Goal: Task Accomplishment & Management: Use online tool/utility

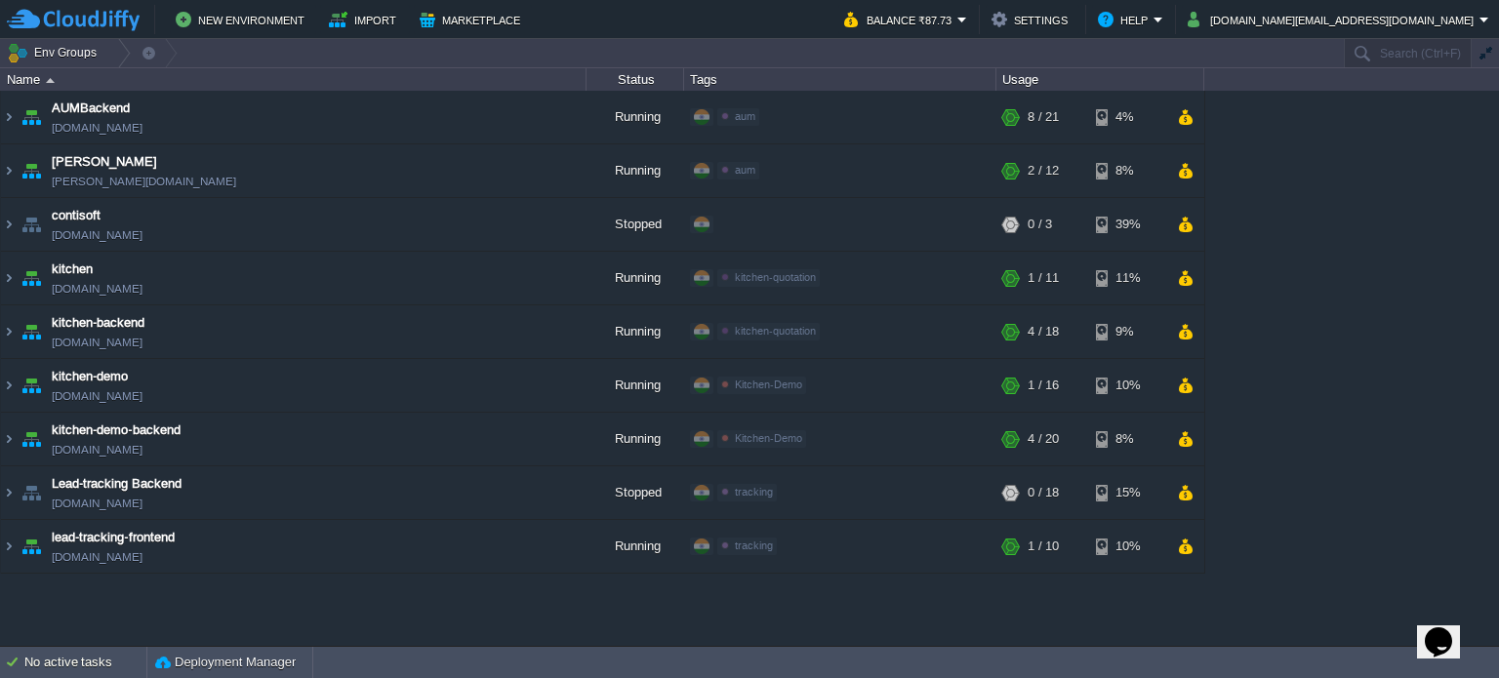
click at [1026, 624] on div "AUMBackend [DOMAIN_NAME] Running aum Edit RAM 27% CPU 1% 8 / 21 4% aumtech [DOM…" at bounding box center [749, 368] width 1499 height 555
click at [687, 636] on div "AUMBackend [DOMAIN_NAME] Running aum Edit RAM 27% CPU 1% 8 / 21 4% aumtech [DOM…" at bounding box center [749, 368] width 1499 height 555
click at [1182, 546] on button "button" at bounding box center [1185, 547] width 17 height 18
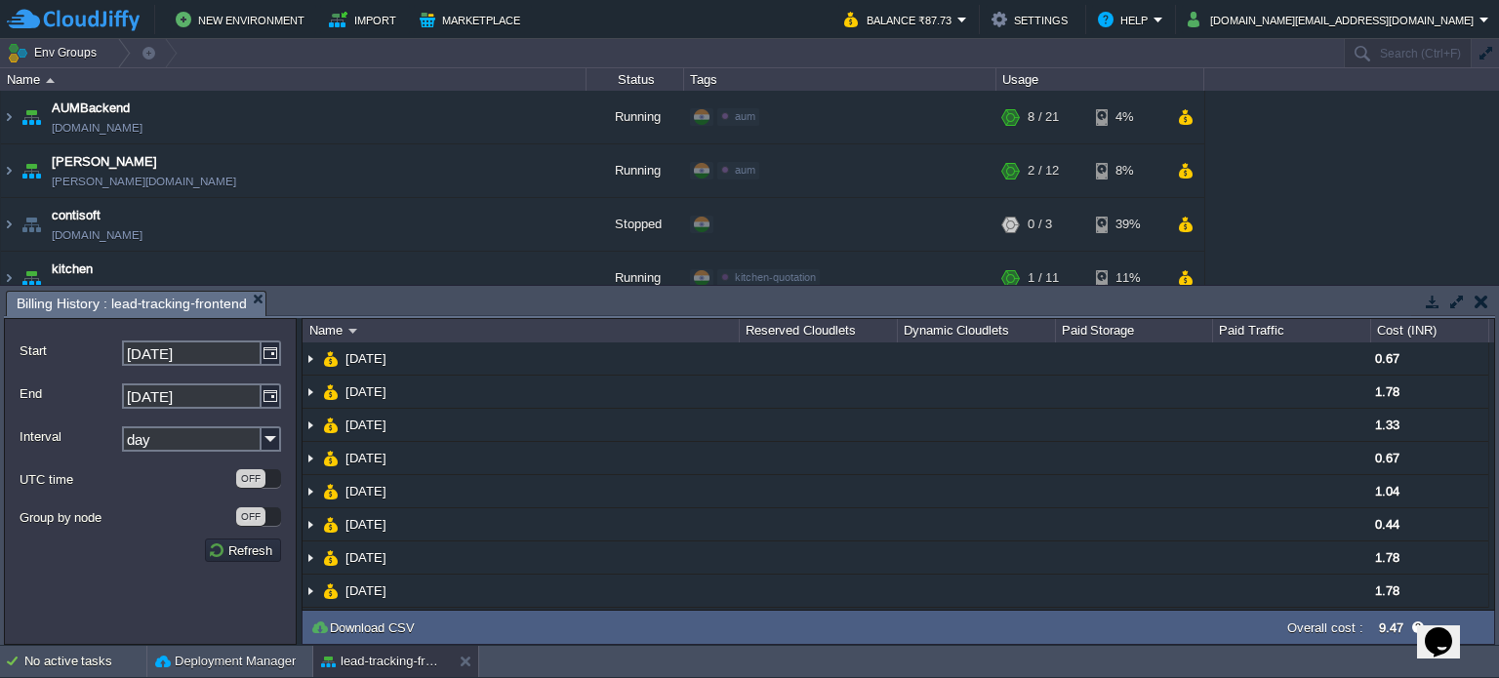
click at [1482, 302] on button "button" at bounding box center [1482, 302] width 14 height 18
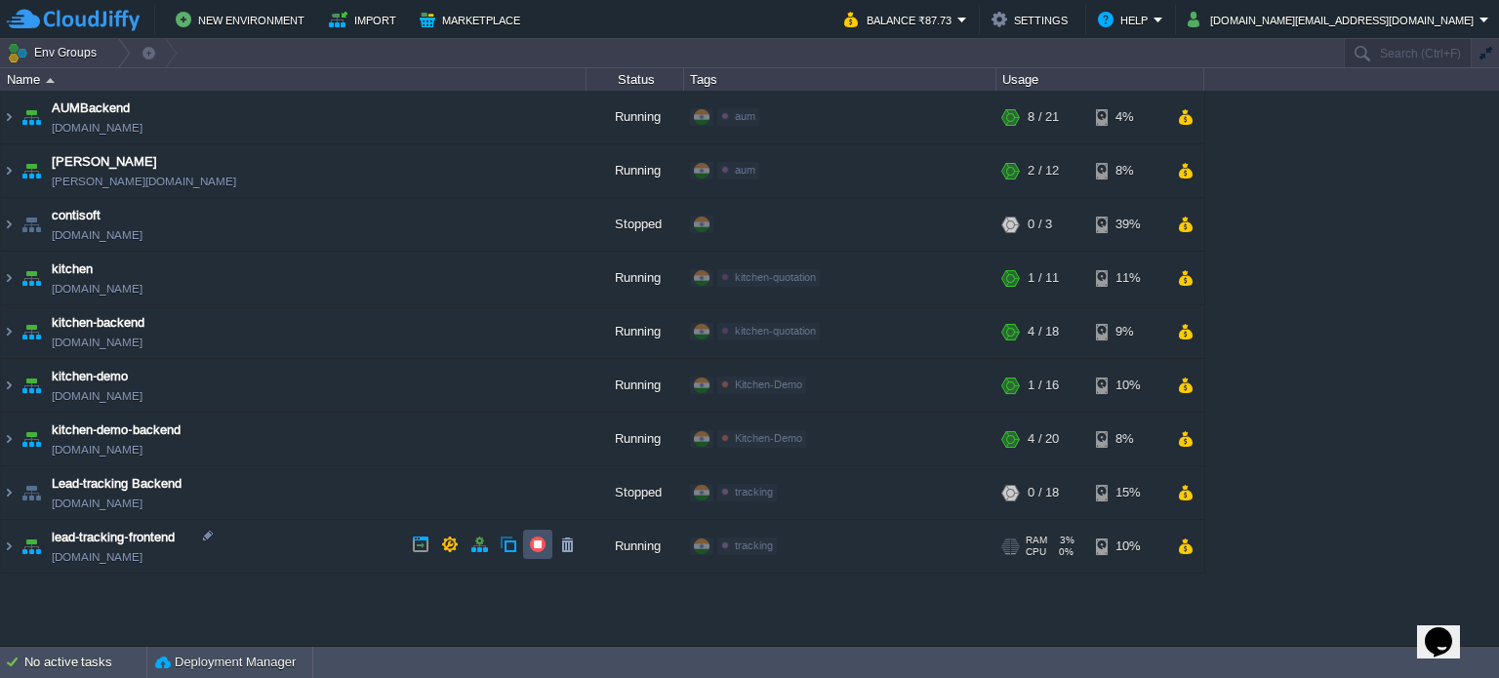
click at [543, 545] on button "button" at bounding box center [538, 545] width 18 height 18
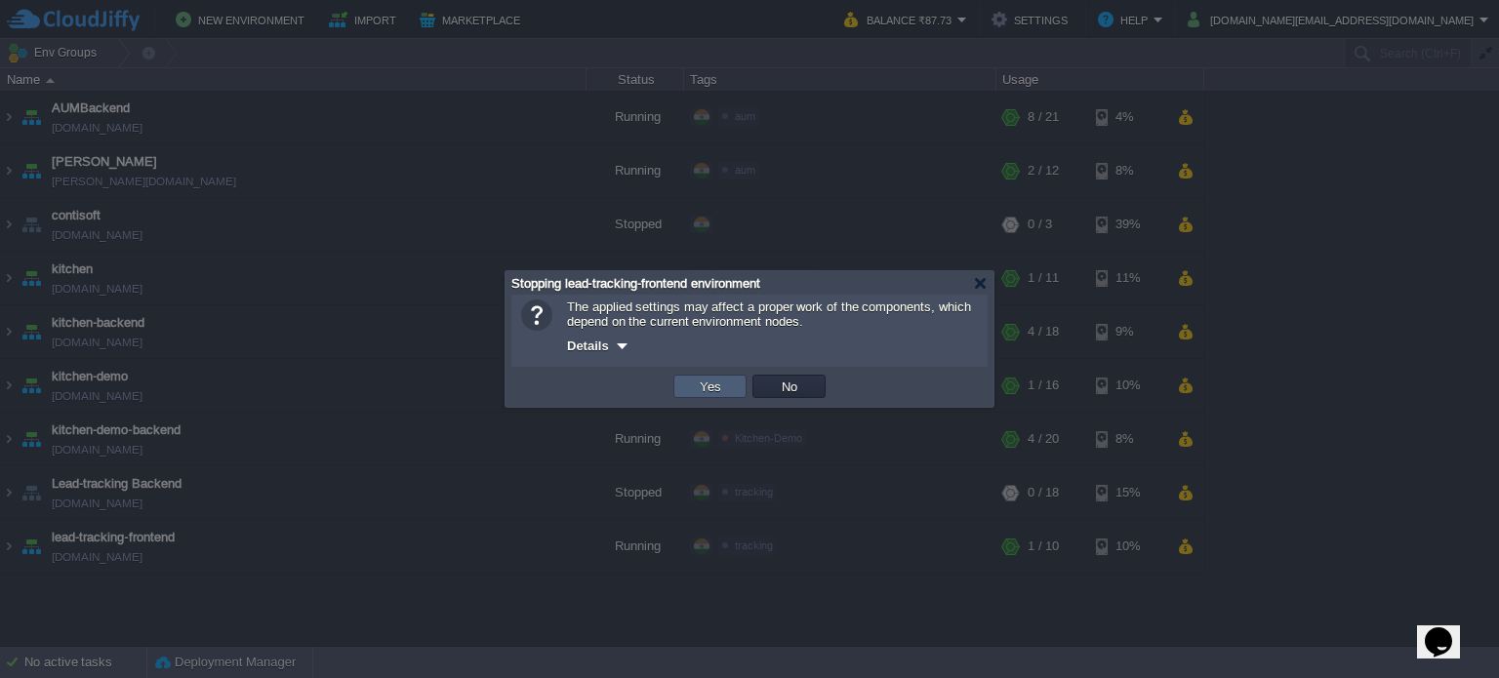
click at [715, 387] on button "Yes" at bounding box center [710, 387] width 33 height 18
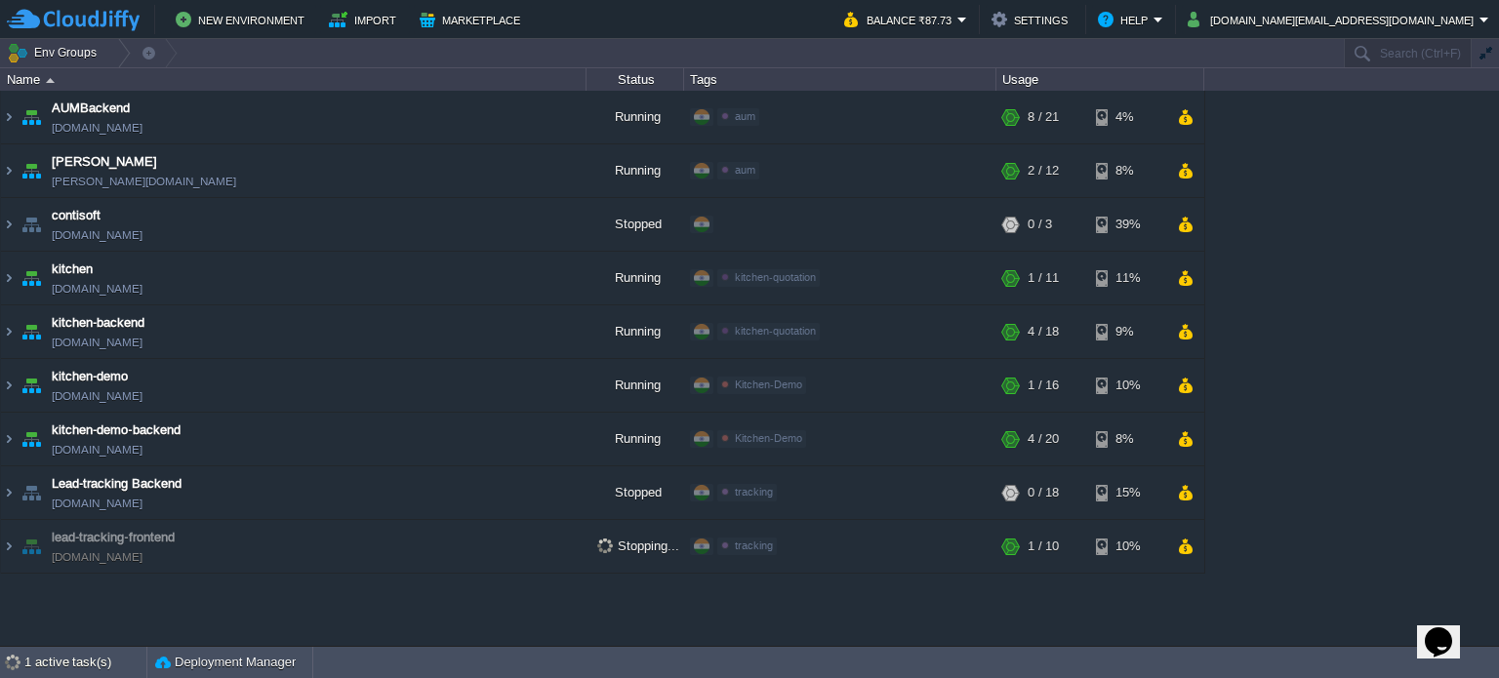
click at [750, 610] on div "AUMBackend [DOMAIN_NAME] Running aum Edit RAM 27% CPU 1% 8 / 21 4% aumtech [DOM…" at bounding box center [749, 368] width 1499 height 555
click at [537, 436] on button "button" at bounding box center [538, 438] width 18 height 18
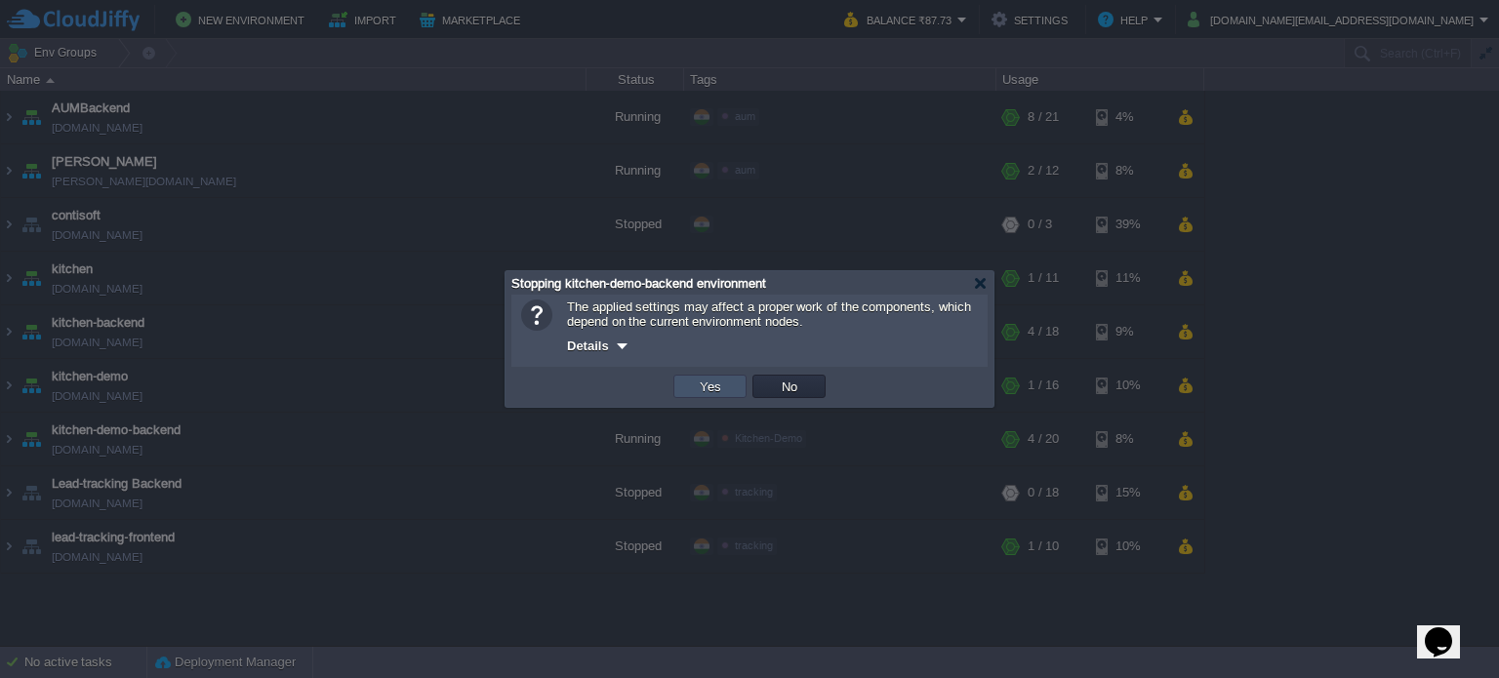
click at [713, 383] on button "Yes" at bounding box center [710, 387] width 33 height 18
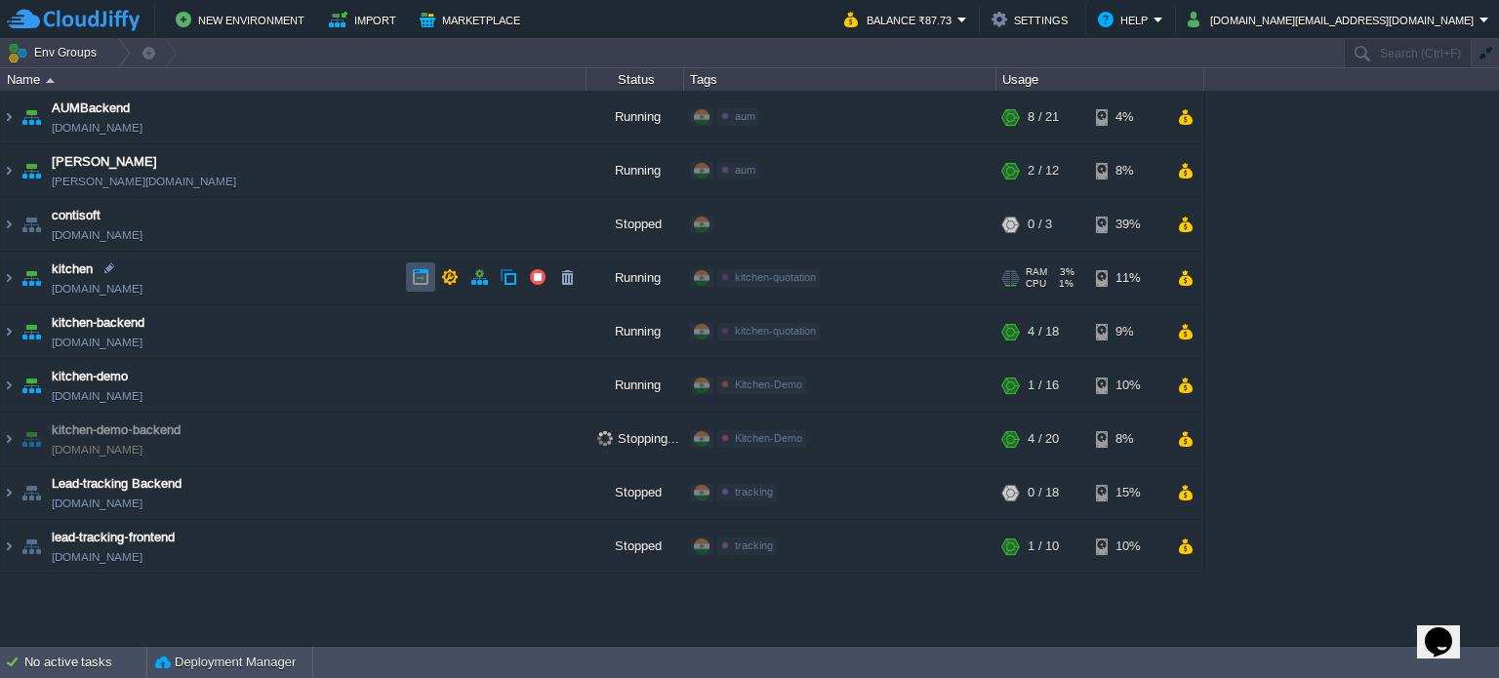
click at [419, 276] on button "button" at bounding box center [421, 277] width 18 height 18
